Goal: Communication & Community: Connect with others

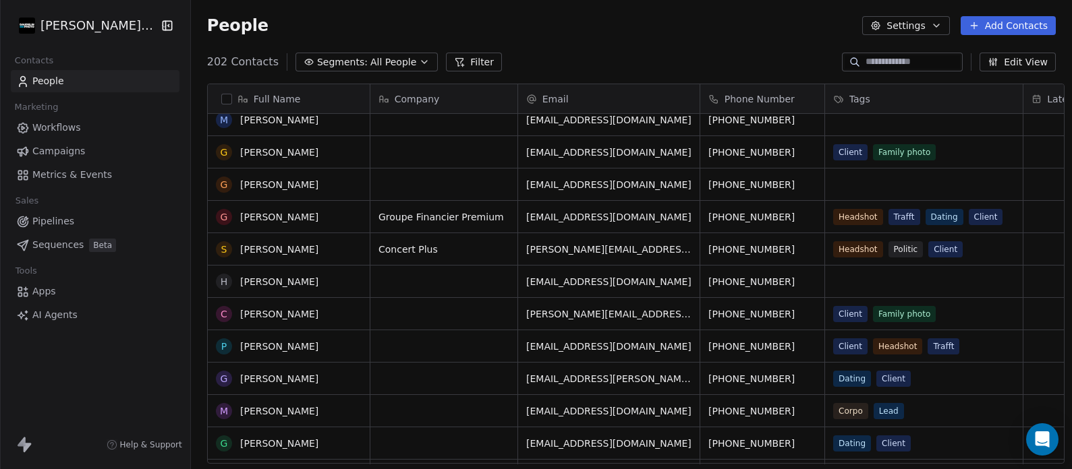
scroll to position [308, 0]
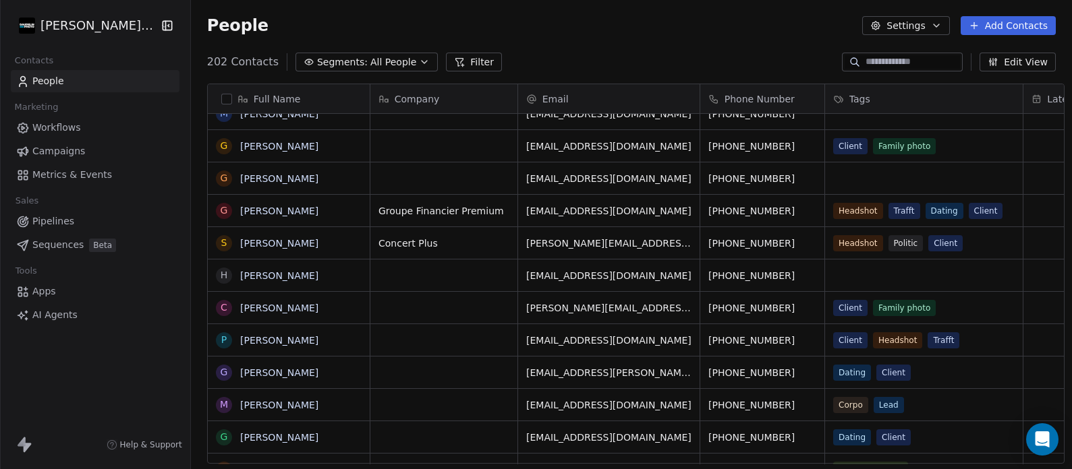
click at [67, 28] on html "Daudelin Photo Contacts People Marketing Workflows Campaigns Metrics & Events S…" at bounding box center [536, 234] width 1072 height 469
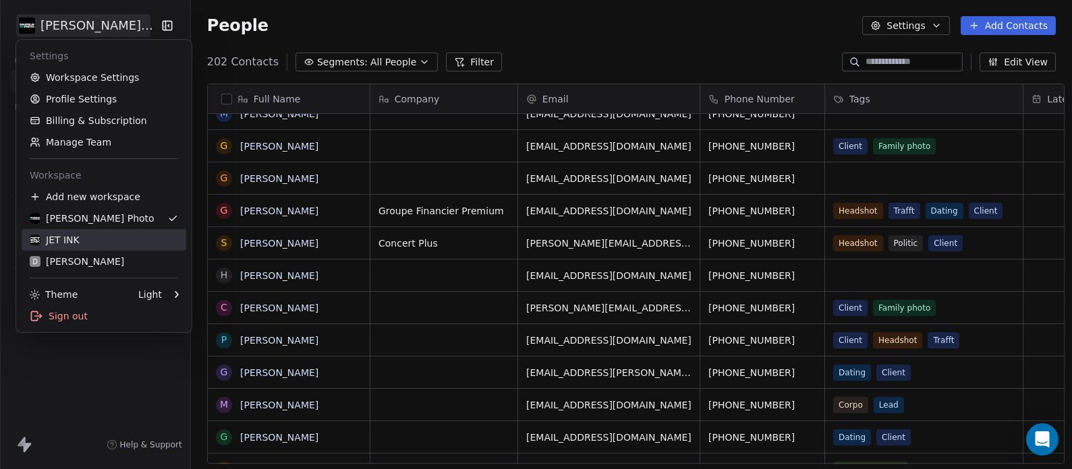
click at [87, 235] on div "JET INK" at bounding box center [104, 239] width 148 height 13
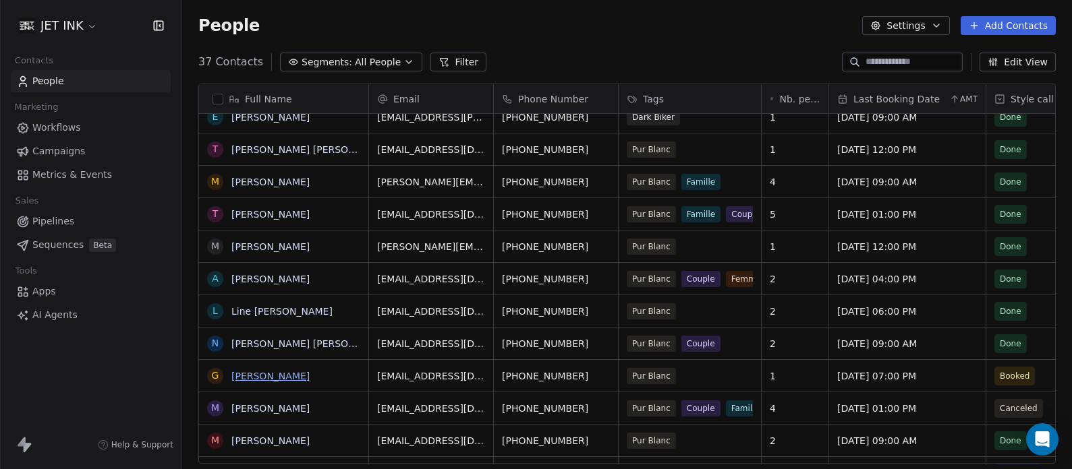
click at [263, 374] on link "Grace Daou" at bounding box center [270, 376] width 78 height 11
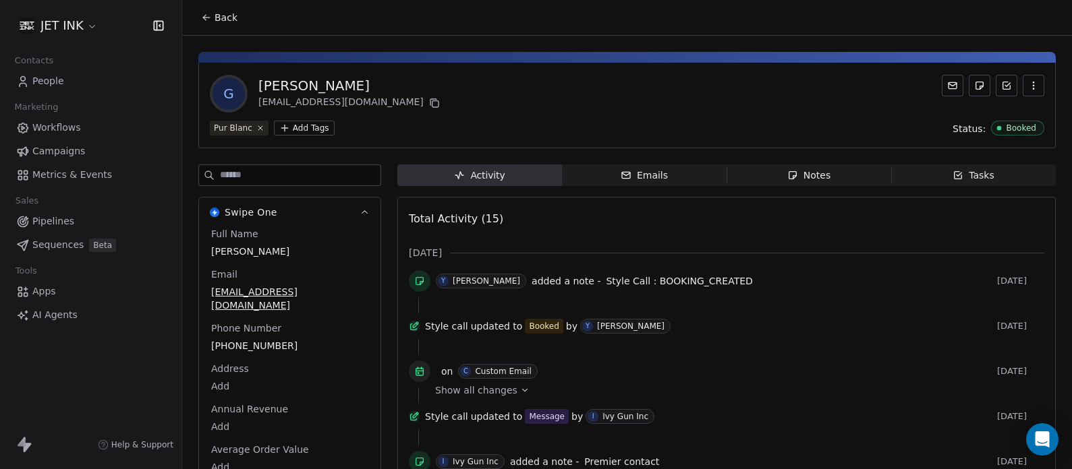
click at [773, 172] on span "Notes Notes" at bounding box center [808, 176] width 165 height 22
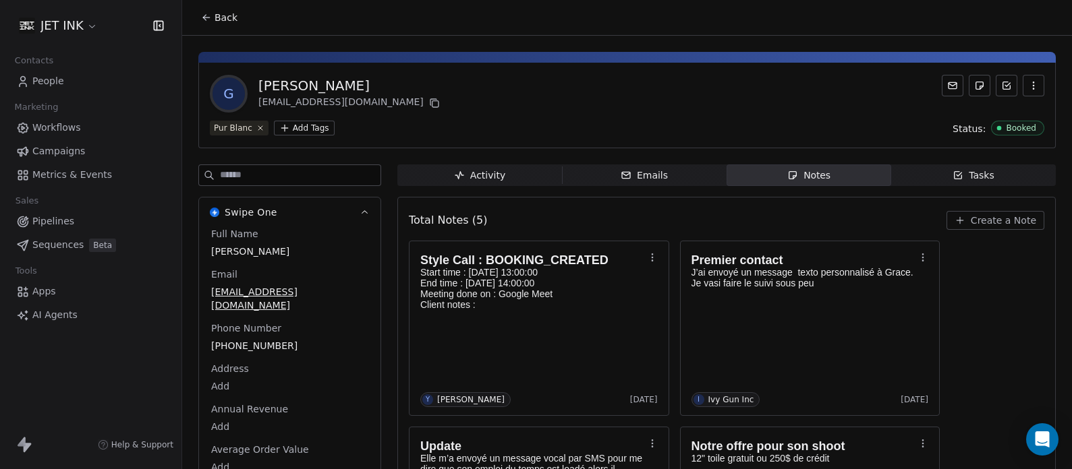
click at [43, 86] on span "People" at bounding box center [48, 81] width 32 height 14
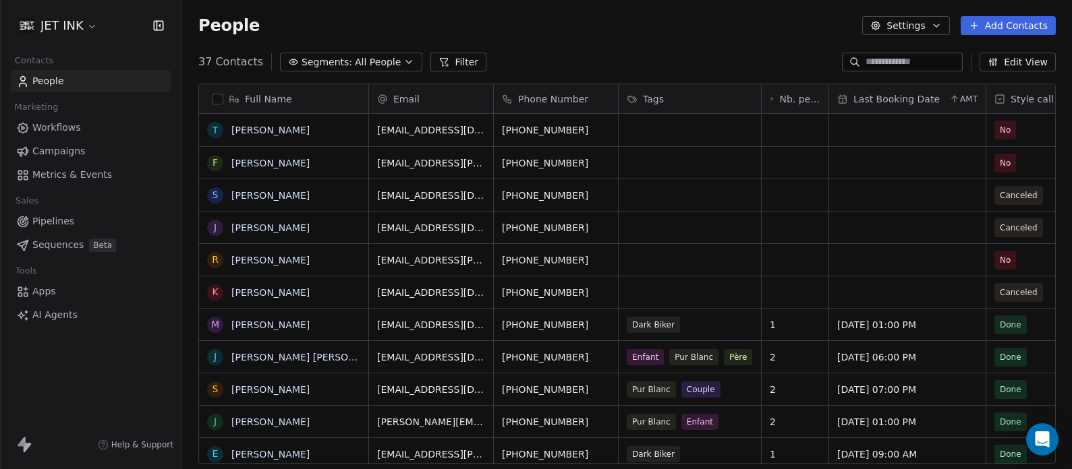
click at [93, 26] on html "JET INK Contacts People Marketing Workflows Campaigns Metrics & Events Sales Pi…" at bounding box center [536, 234] width 1072 height 469
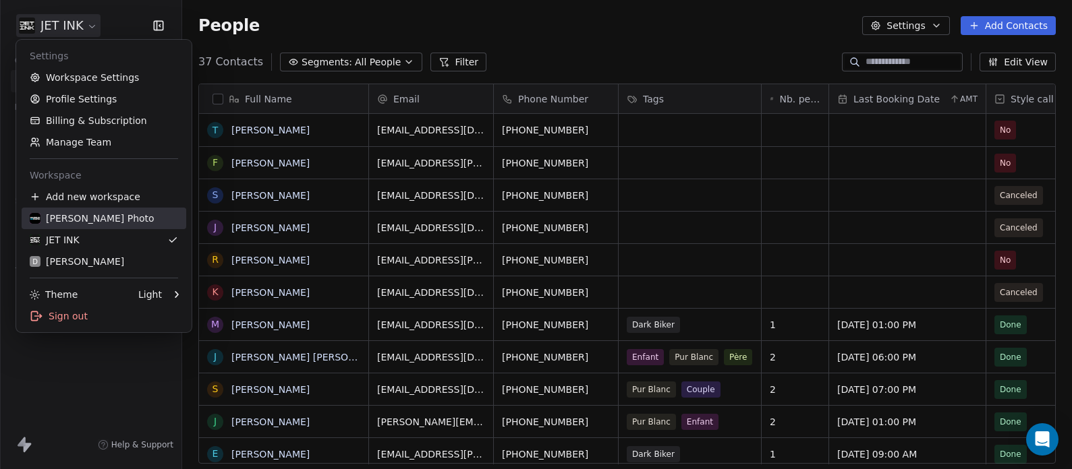
click at [82, 216] on div "[PERSON_NAME] Photo" at bounding box center [92, 218] width 125 height 13
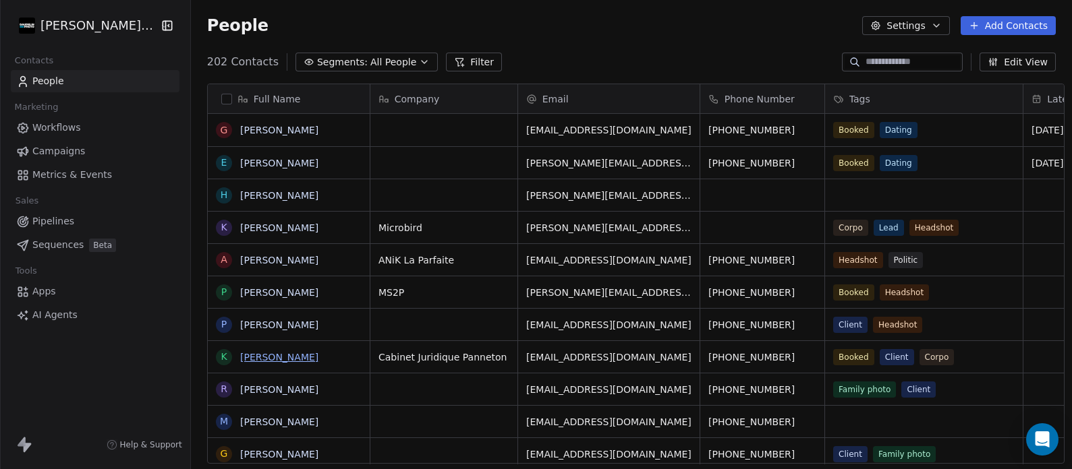
click at [248, 357] on link "[PERSON_NAME]" at bounding box center [279, 357] width 78 height 11
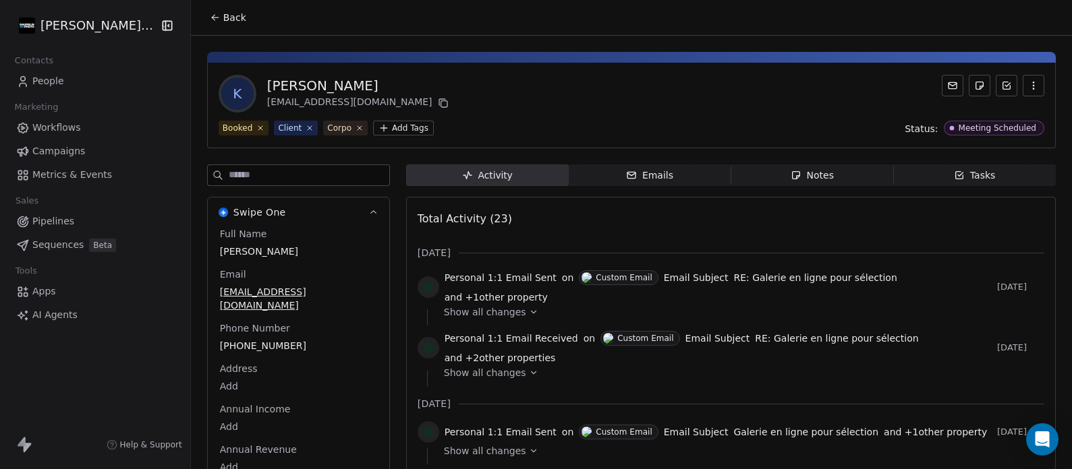
click at [627, 176] on icon "button" at bounding box center [631, 175] width 11 height 11
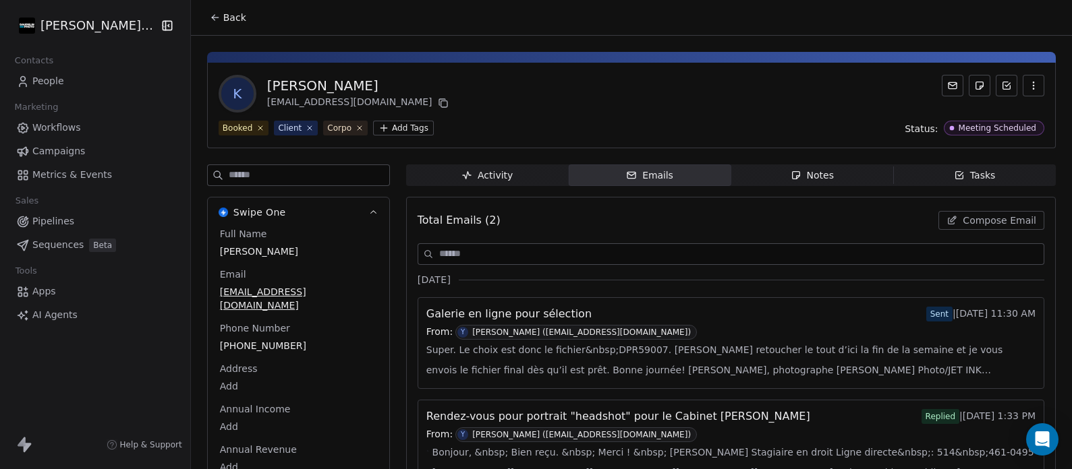
click at [986, 224] on span "Compose Email" at bounding box center [999, 220] width 74 height 13
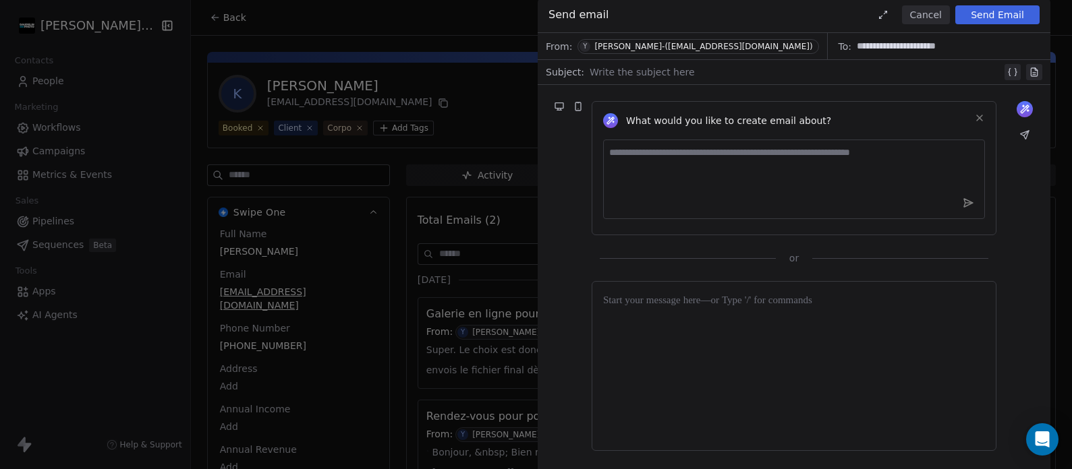
click at [617, 71] on div at bounding box center [795, 72] width 412 height 16
paste div
click at [1028, 64] on button at bounding box center [1036, 72] width 16 height 16
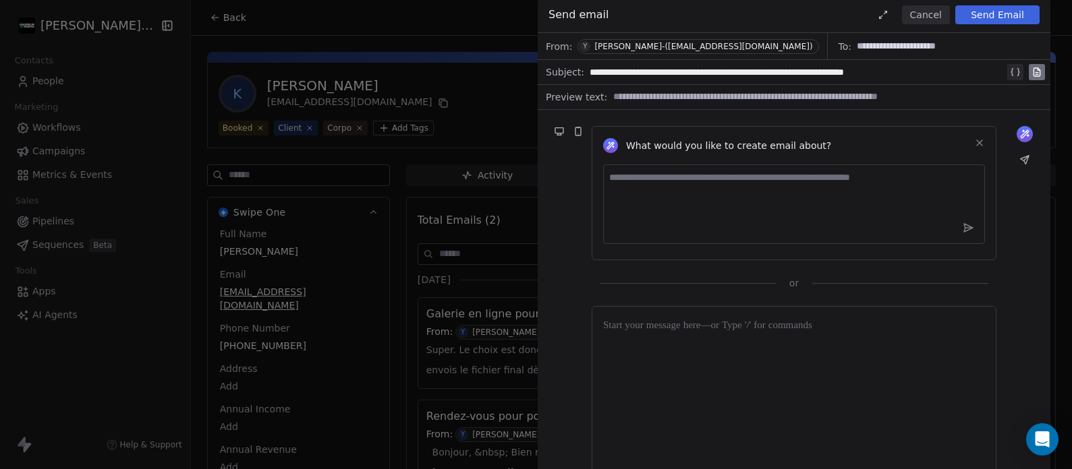
click at [1028, 64] on button at bounding box center [1036, 72] width 16 height 16
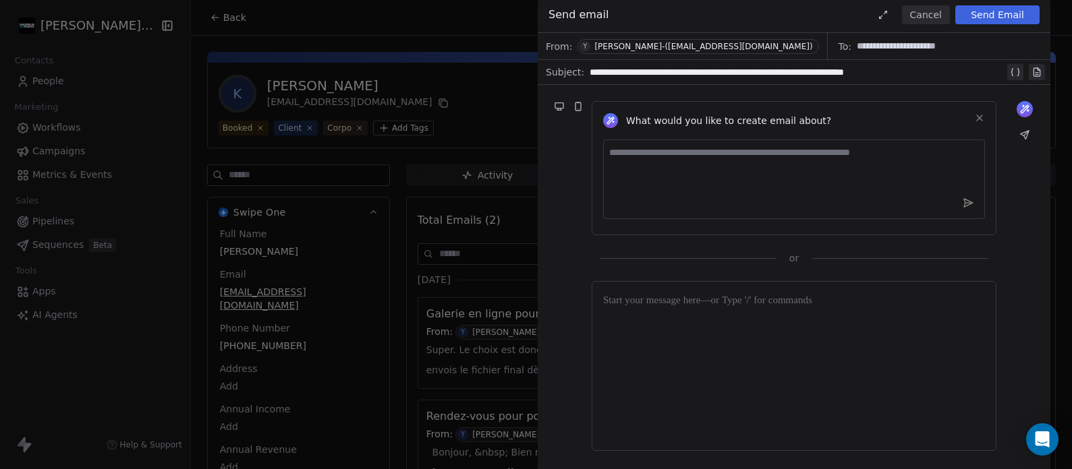
click at [1028, 64] on button at bounding box center [1036, 72] width 16 height 16
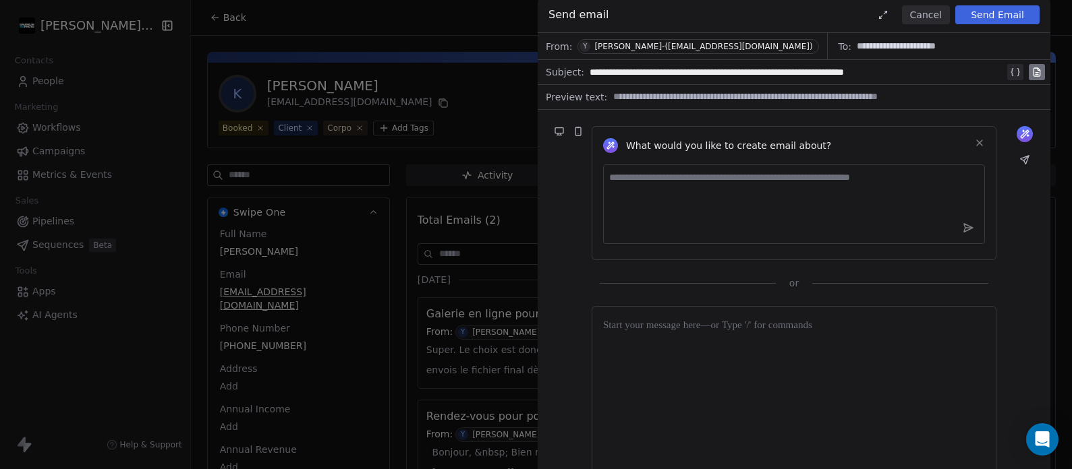
click at [1028, 64] on button at bounding box center [1036, 72] width 16 height 16
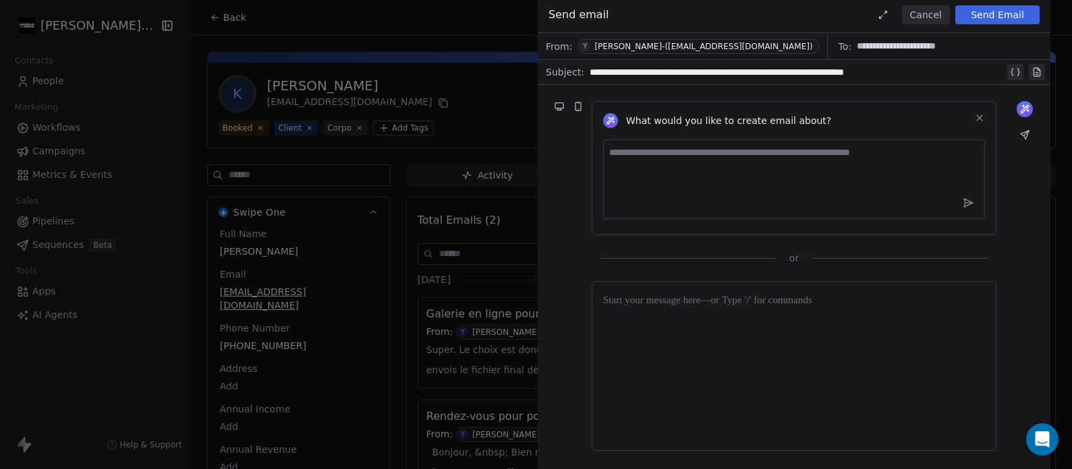
click at [1028, 64] on button at bounding box center [1036, 72] width 16 height 16
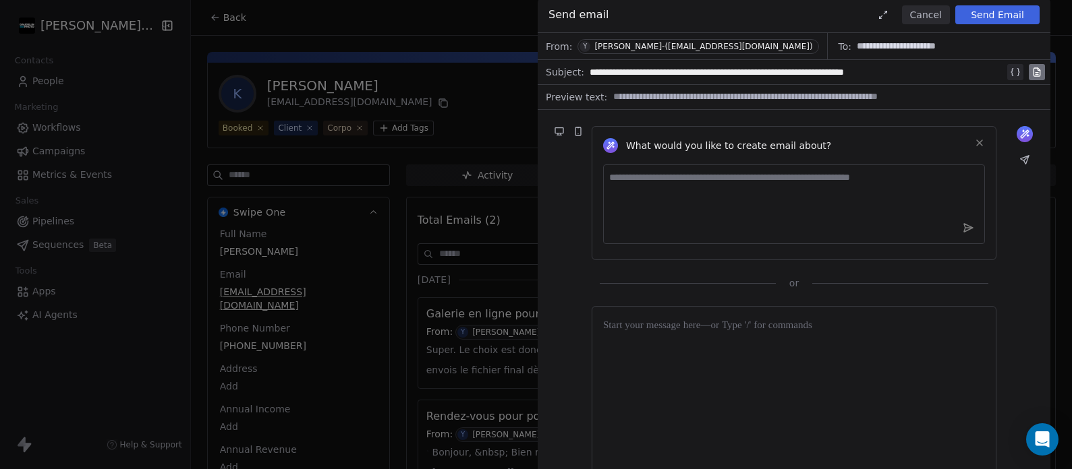
click at [1028, 64] on button at bounding box center [1036, 72] width 16 height 16
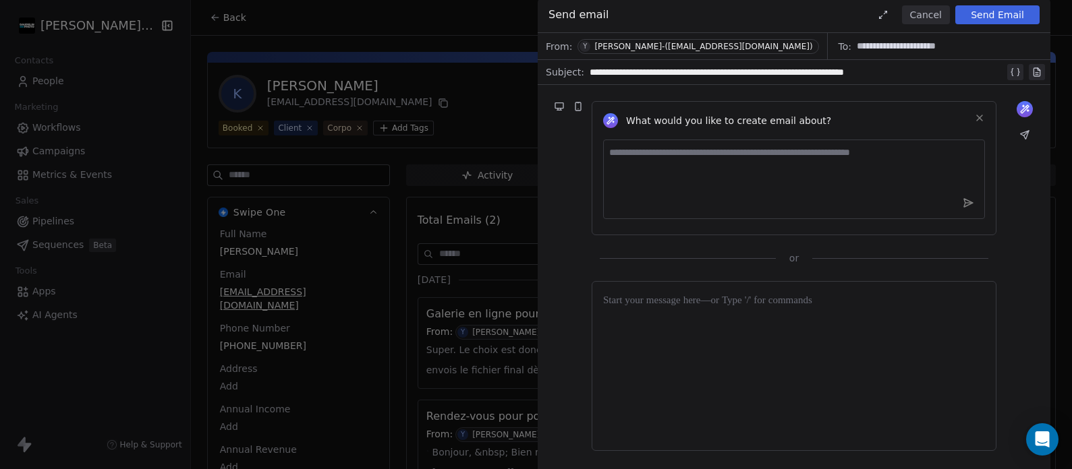
click at [1028, 64] on button at bounding box center [1036, 72] width 16 height 16
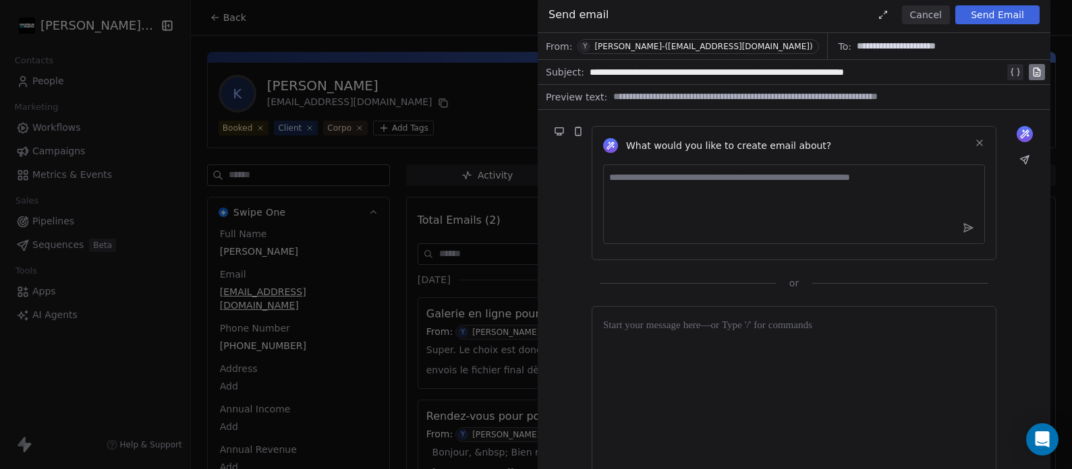
click at [1028, 64] on button at bounding box center [1036, 72] width 16 height 16
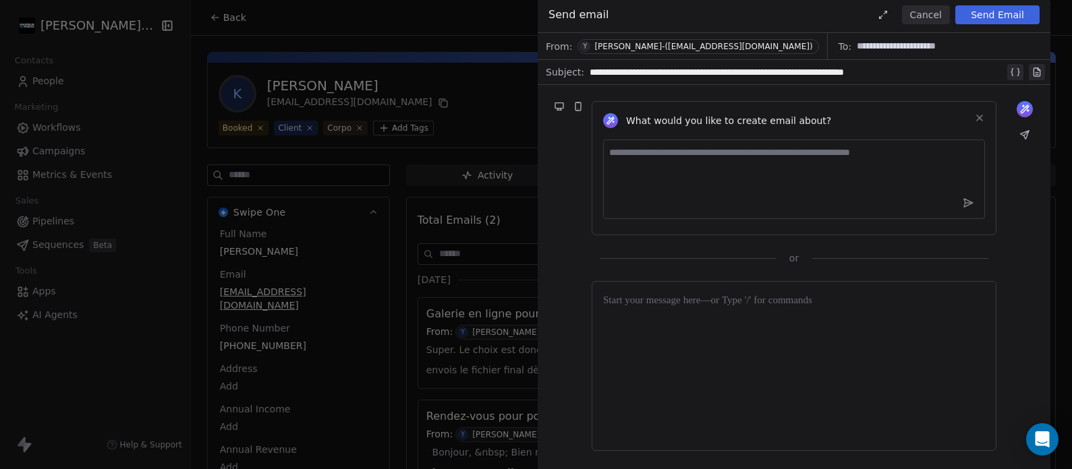
click at [1028, 64] on button at bounding box center [1036, 72] width 16 height 16
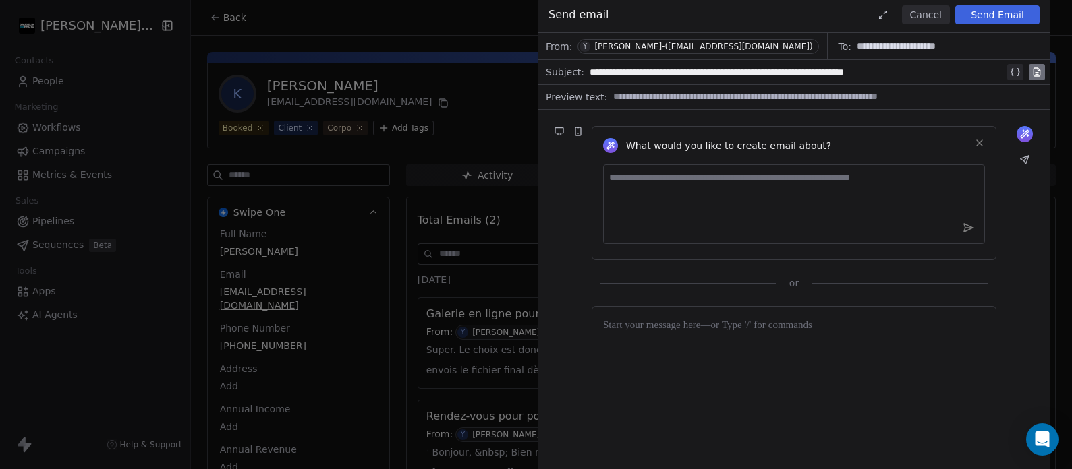
click at [1028, 64] on button at bounding box center [1036, 72] width 16 height 16
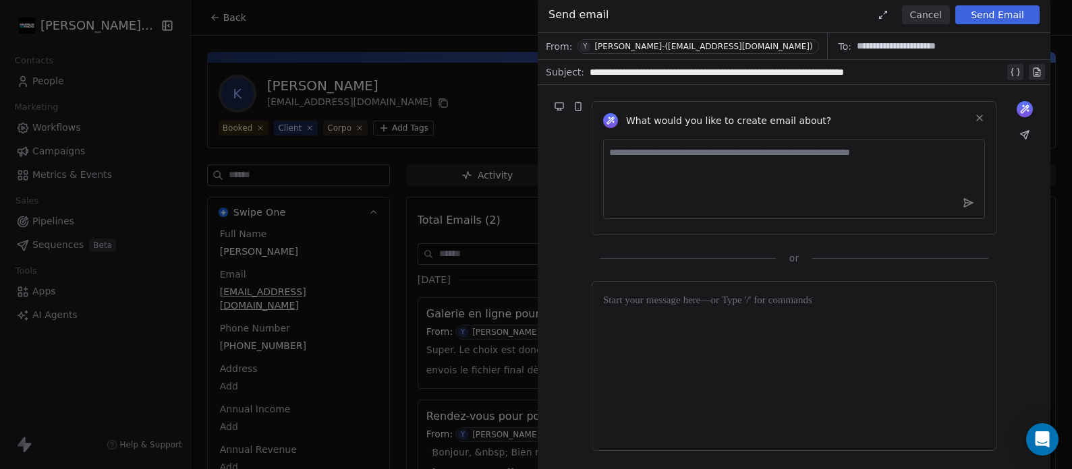
click at [1028, 64] on button at bounding box center [1036, 72] width 16 height 16
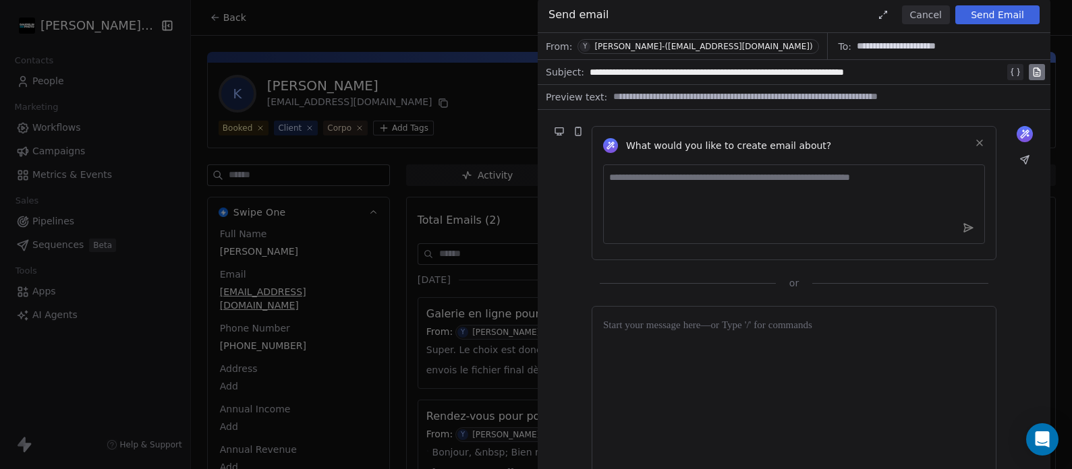
click at [1028, 64] on button at bounding box center [1036, 72] width 16 height 16
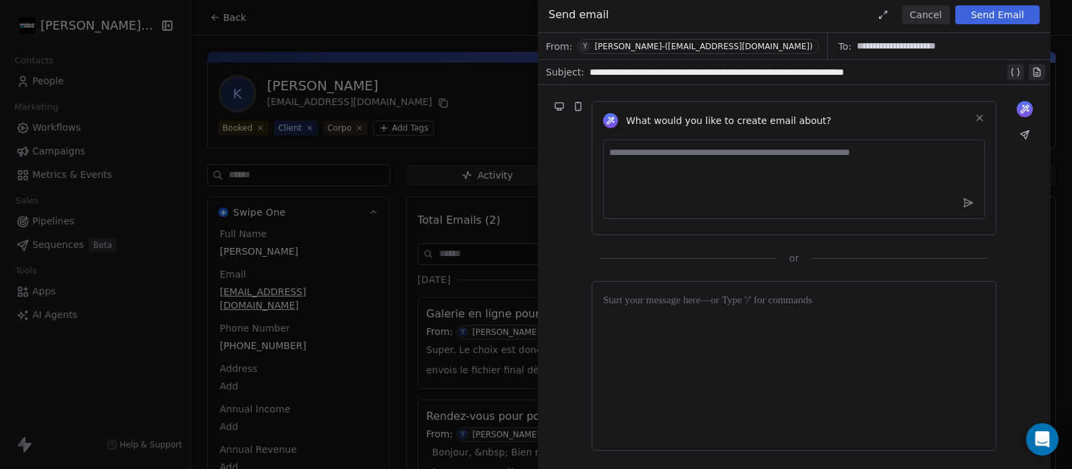
click at [1028, 64] on button at bounding box center [1036, 72] width 16 height 16
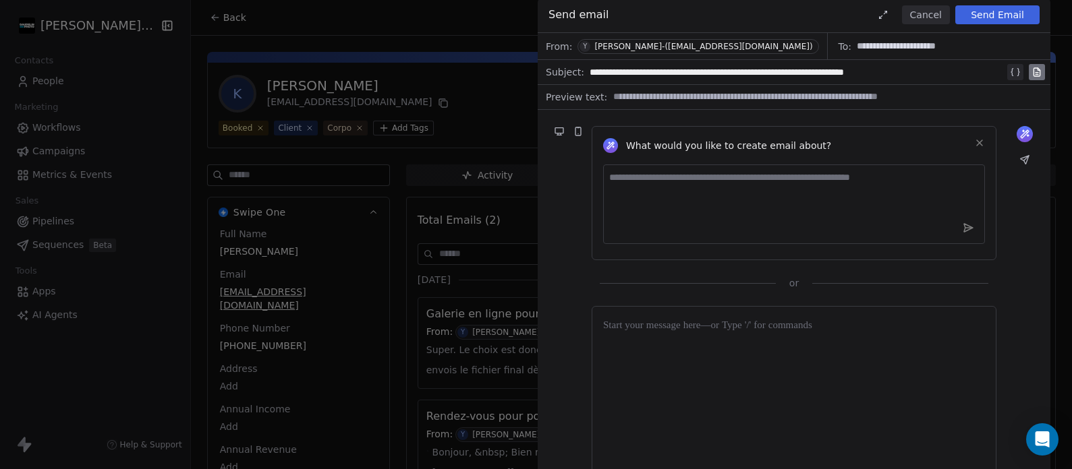
click at [1028, 64] on button at bounding box center [1036, 72] width 16 height 16
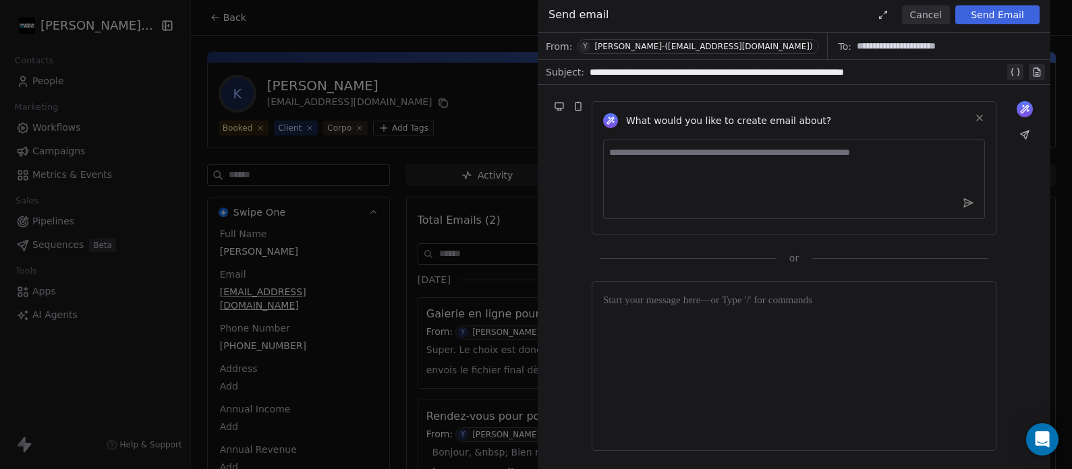
click at [1028, 64] on button at bounding box center [1036, 72] width 16 height 16
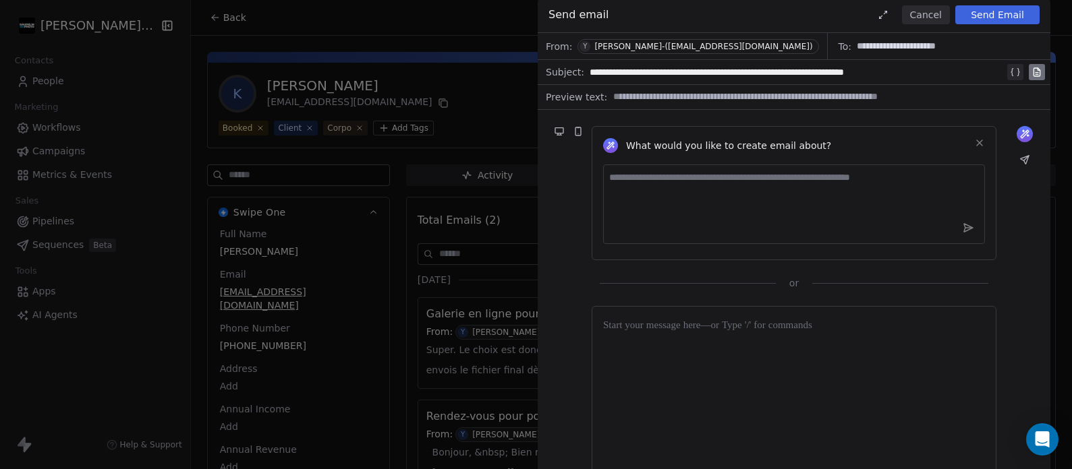
click at [1028, 64] on button at bounding box center [1036, 72] width 16 height 16
